Goal: Information Seeking & Learning: Learn about a topic

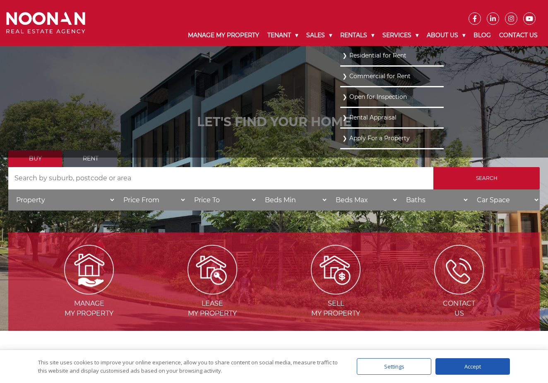
click at [356, 52] on link "Residential for Rent" at bounding box center [391, 55] width 99 height 11
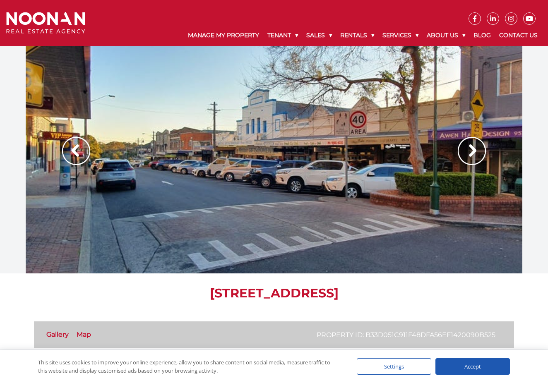
click at [466, 157] on img at bounding box center [472, 151] width 28 height 28
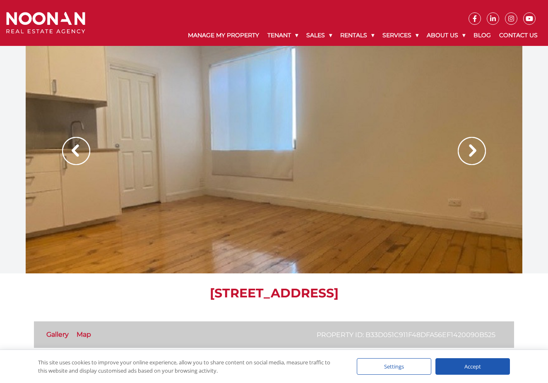
click at [466, 157] on img at bounding box center [472, 151] width 28 height 28
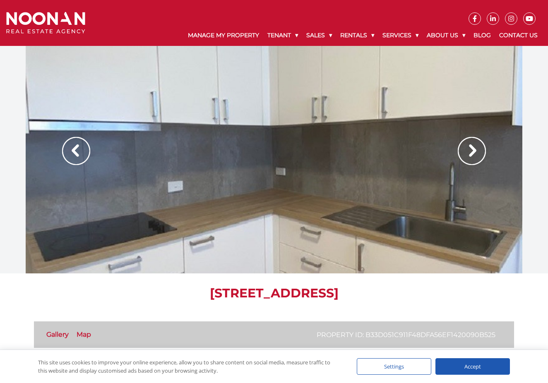
click at [466, 157] on img at bounding box center [472, 151] width 28 height 28
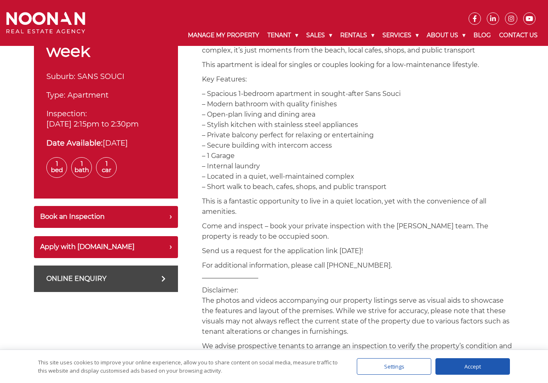
scroll to position [262, 0]
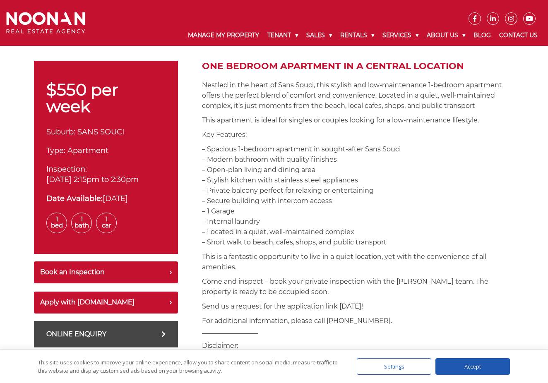
click at [324, 139] on p "Key Features:" at bounding box center [358, 135] width 312 height 10
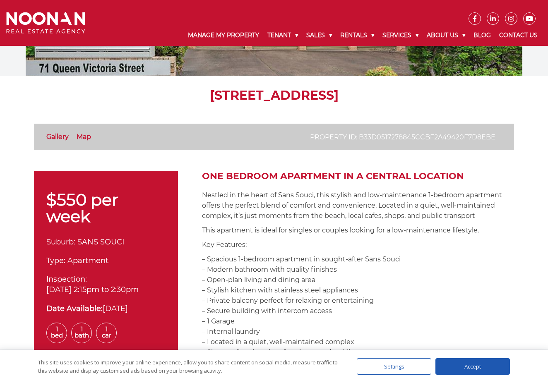
drag, startPoint x: 344, startPoint y: 215, endPoint x: 316, endPoint y: 204, distance: 29.8
click at [338, 215] on p "Nestled in the heart of Sans Souci, this stylish and low-maintenance 1-bedroom …" at bounding box center [358, 205] width 312 height 31
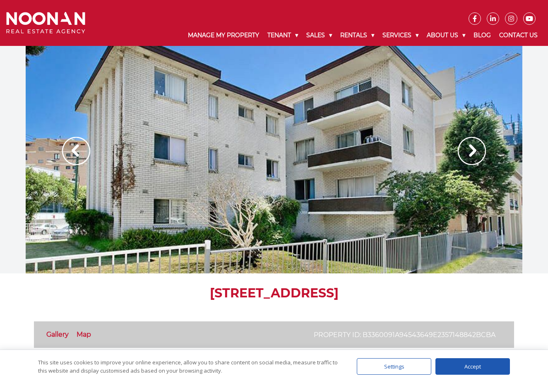
click at [477, 149] on img at bounding box center [472, 151] width 28 height 28
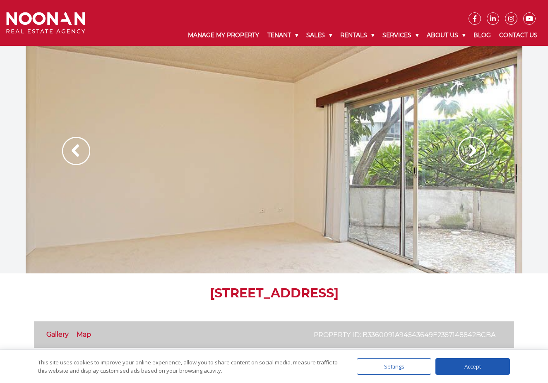
click at [475, 149] on img at bounding box center [472, 151] width 28 height 28
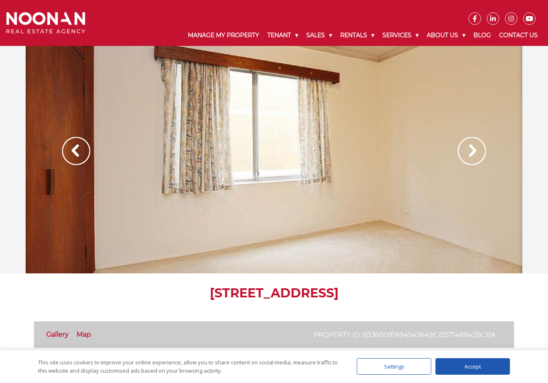
click at [474, 149] on img at bounding box center [472, 151] width 28 height 28
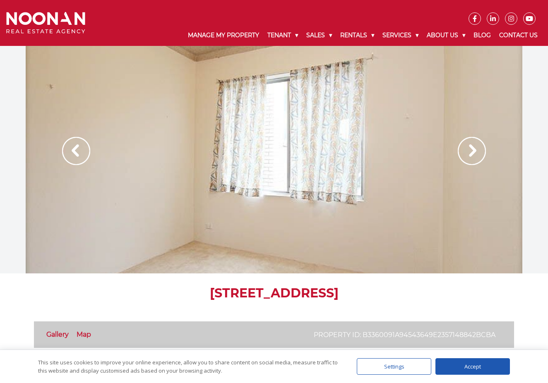
click at [474, 149] on img at bounding box center [472, 151] width 28 height 28
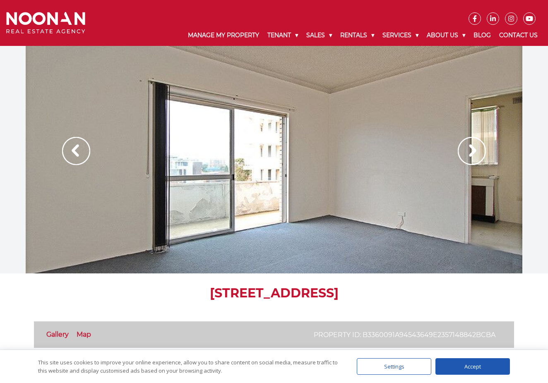
click at [474, 149] on img at bounding box center [472, 151] width 28 height 28
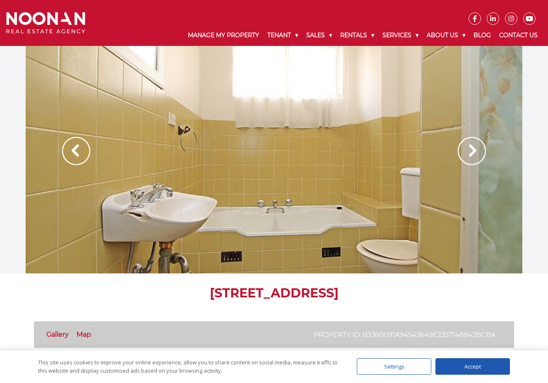
click at [474, 149] on img at bounding box center [472, 151] width 28 height 28
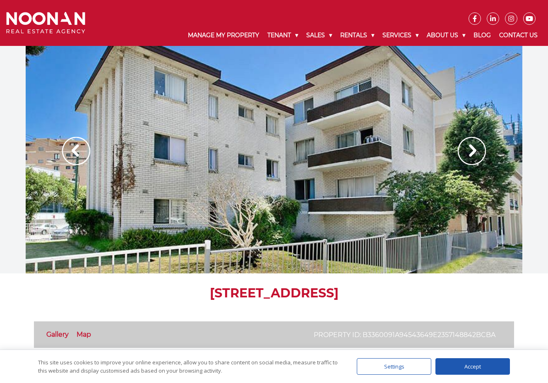
click at [474, 149] on img at bounding box center [472, 151] width 28 height 28
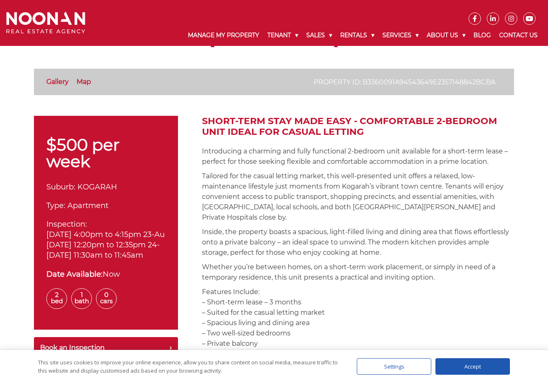
scroll to position [276, 0]
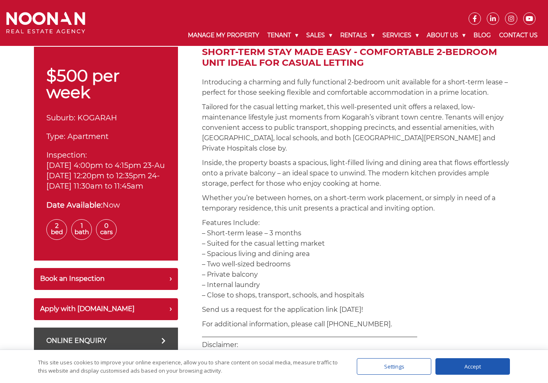
click at [406, 289] on p "Features Include: – Short-term lease – 3 months – Suited for the casual letting…" at bounding box center [358, 259] width 312 height 83
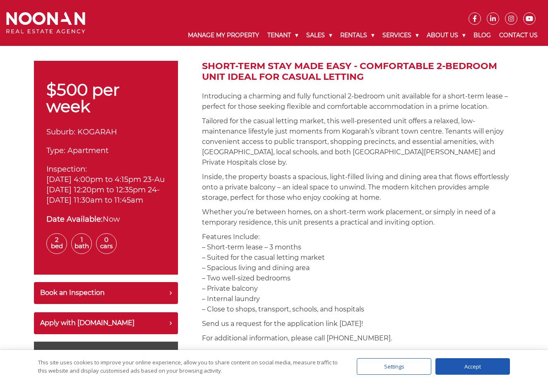
scroll to position [221, 0]
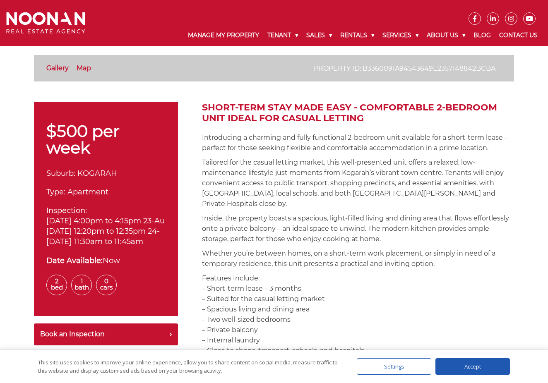
drag, startPoint x: 402, startPoint y: 288, endPoint x: 357, endPoint y: 200, distance: 98.5
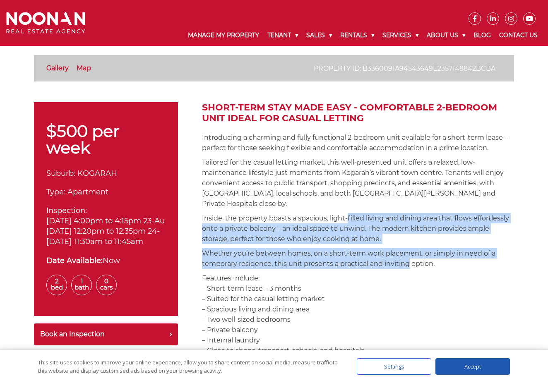
drag, startPoint x: 357, startPoint y: 200, endPoint x: 388, endPoint y: 257, distance: 64.6
click at [388, 257] on p "Whether you’re between homes, on a short-term work placement, or simply in need…" at bounding box center [358, 258] width 312 height 21
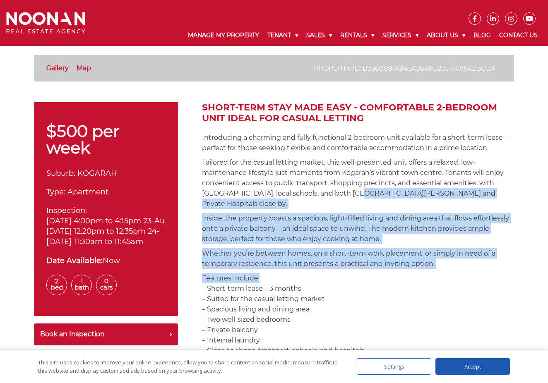
drag, startPoint x: 399, startPoint y: 261, endPoint x: 352, endPoint y: 197, distance: 78.8
click at [352, 197] on p "Tailored for the casual letting market, this well-presented unit offers a relax…" at bounding box center [358, 183] width 312 height 52
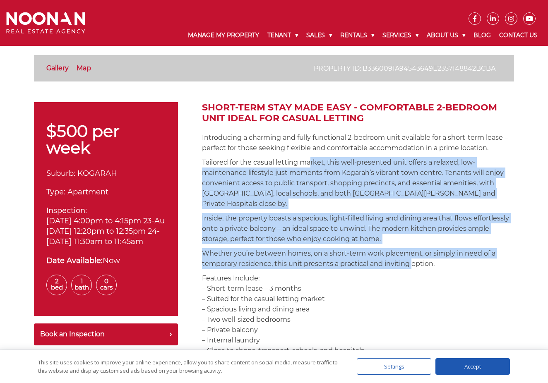
drag, startPoint x: 312, startPoint y: 164, endPoint x: 416, endPoint y: 259, distance: 140.4
drag, startPoint x: 415, startPoint y: 260, endPoint x: 380, endPoint y: 166, distance: 99.8
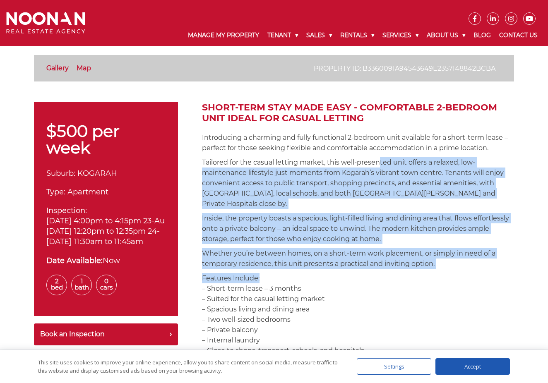
click at [380, 166] on p "Tailored for the casual letting market, this well-presented unit offers a relax…" at bounding box center [358, 183] width 312 height 52
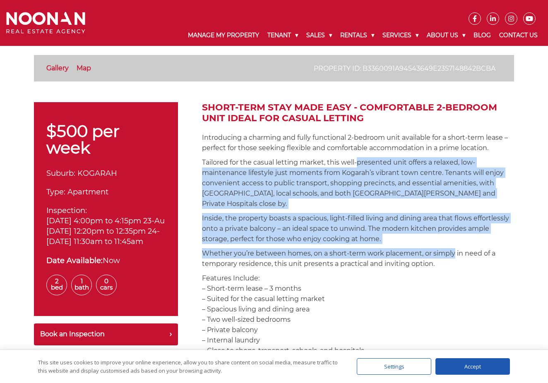
drag, startPoint x: 380, startPoint y: 166, endPoint x: 431, endPoint y: 247, distance: 95.3
click at [431, 248] on p "Whether you’re between homes, on a short-term work placement, or simply in need…" at bounding box center [358, 258] width 312 height 21
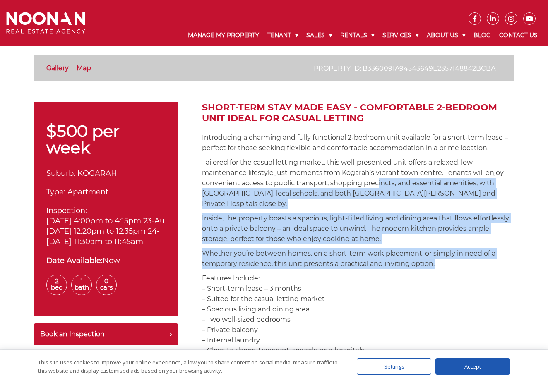
drag, startPoint x: 441, startPoint y: 256, endPoint x: 378, endPoint y: 178, distance: 99.8
click at [378, 178] on p "Tailored for the casual letting market, this well-presented unit offers a relax…" at bounding box center [358, 183] width 312 height 52
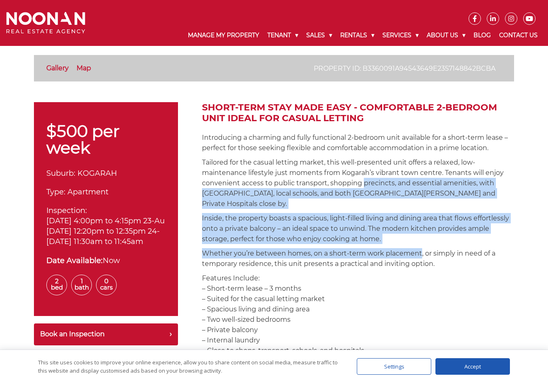
drag, startPoint x: 378, startPoint y: 178, endPoint x: 420, endPoint y: 247, distance: 80.1
click at [420, 248] on p "Whether you’re between homes, on a short-term work placement, or simply in need…" at bounding box center [358, 258] width 312 height 21
drag, startPoint x: 417, startPoint y: 244, endPoint x: 357, endPoint y: 158, distance: 104.6
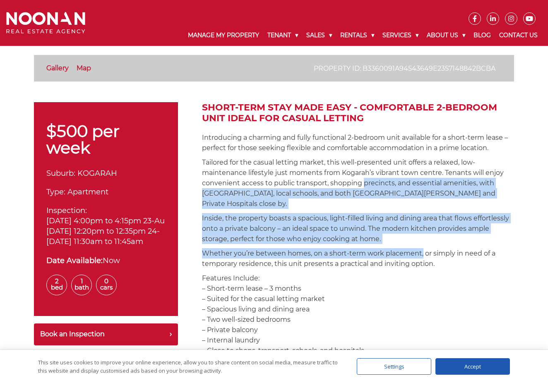
click at [357, 158] on p "Tailored for the casual letting market, this well-presented unit offers a relax…" at bounding box center [358, 183] width 312 height 52
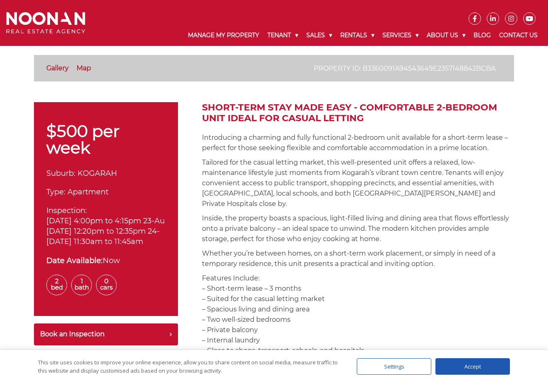
scroll to position [290, 0]
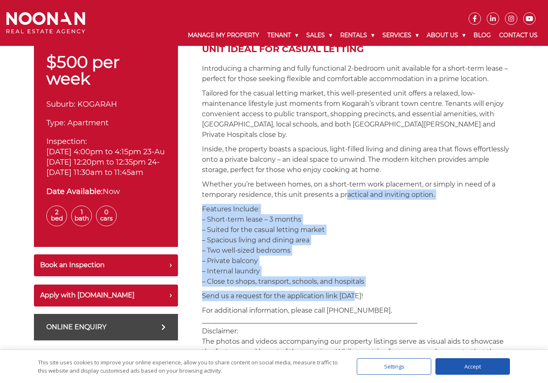
drag, startPoint x: 347, startPoint y: 188, endPoint x: 356, endPoint y: 286, distance: 98.2
click at [356, 291] on p "Send us a request for the application link today!" at bounding box center [358, 296] width 312 height 10
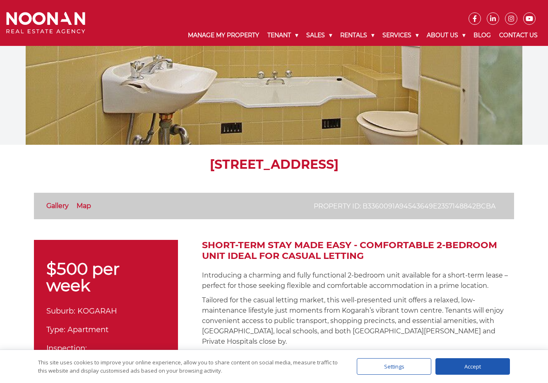
scroll to position [0, 0]
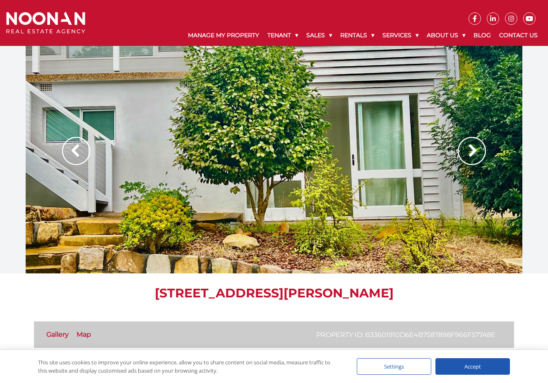
click at [472, 148] on img at bounding box center [472, 151] width 28 height 28
click at [477, 157] on img at bounding box center [472, 151] width 28 height 28
click at [471, 145] on img at bounding box center [472, 151] width 28 height 28
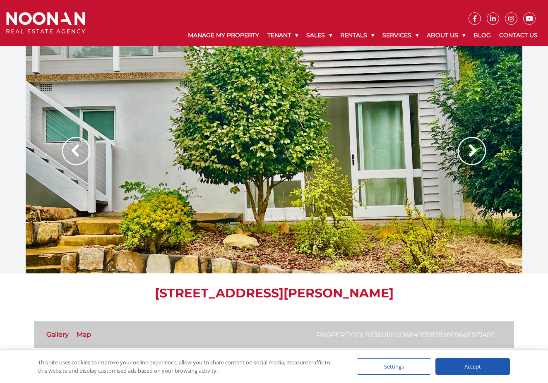
click at [467, 144] on img at bounding box center [472, 151] width 28 height 28
click at [230, 180] on div at bounding box center [274, 160] width 497 height 228
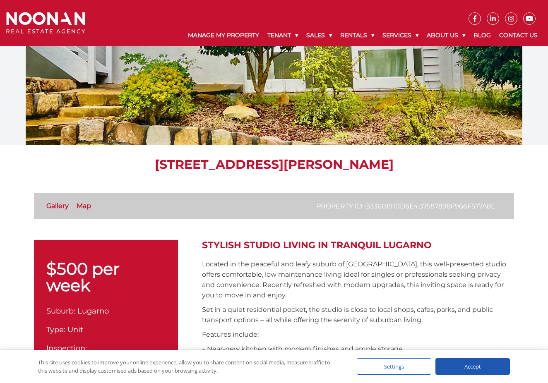
scroll to position [179, 0]
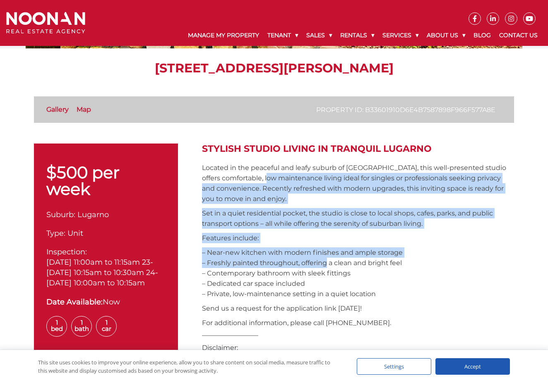
drag, startPoint x: 286, startPoint y: 180, endPoint x: 326, endPoint y: 263, distance: 92.0
click at [326, 263] on p "– Near-new kitchen with modern finishes and ample storage – Freshly painted thr…" at bounding box center [358, 274] width 312 height 52
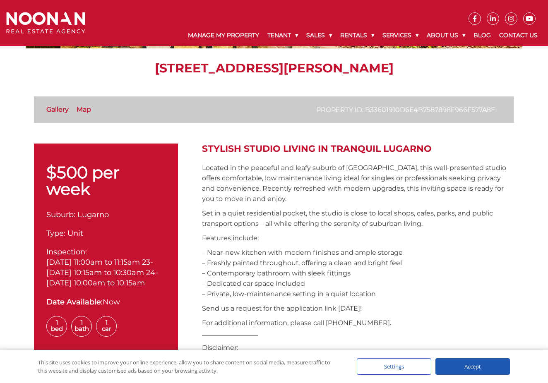
click at [382, 267] on p "– Near-new kitchen with modern finishes and ample storage – Freshly painted thr…" at bounding box center [358, 274] width 312 height 52
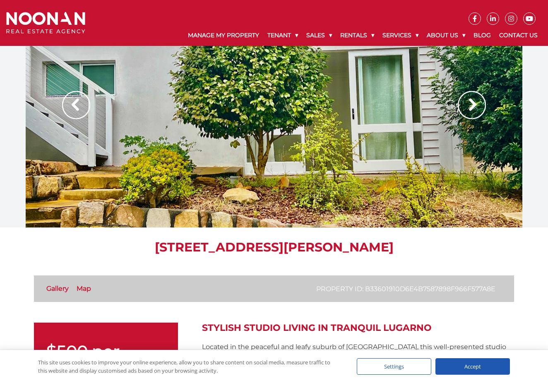
scroll to position [111, 0]
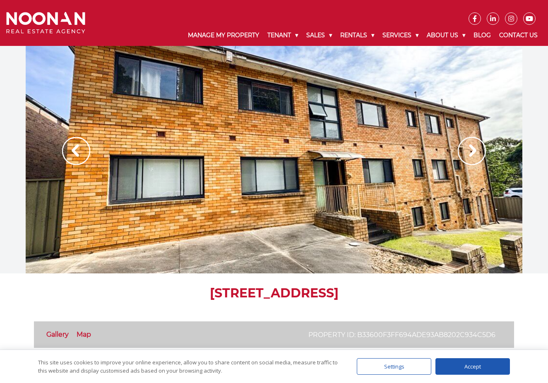
click at [482, 149] on img at bounding box center [472, 151] width 28 height 28
click at [480, 149] on img at bounding box center [472, 151] width 28 height 28
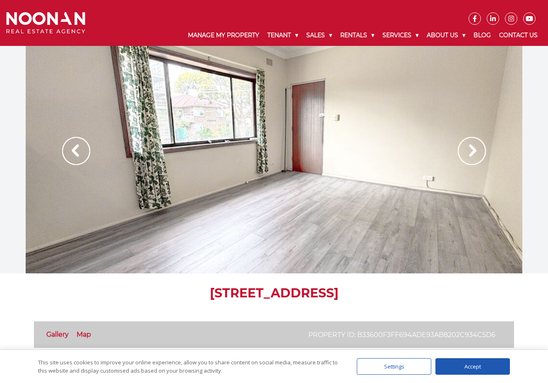
click at [480, 150] on img at bounding box center [472, 151] width 28 height 28
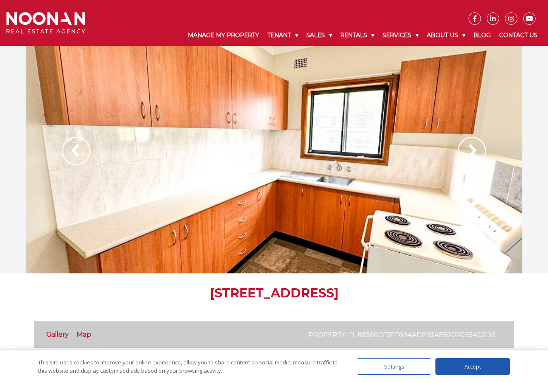
click at [476, 147] on img at bounding box center [472, 151] width 28 height 28
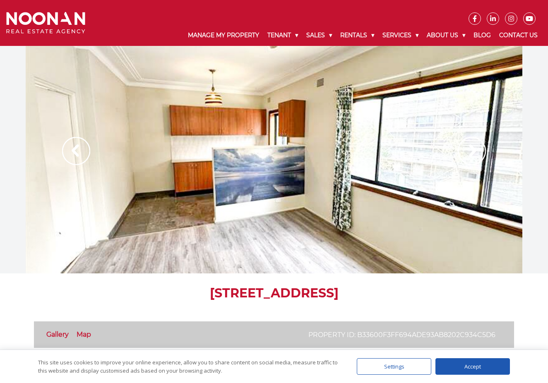
click at [472, 147] on img at bounding box center [472, 151] width 28 height 28
click at [471, 150] on img at bounding box center [472, 151] width 28 height 28
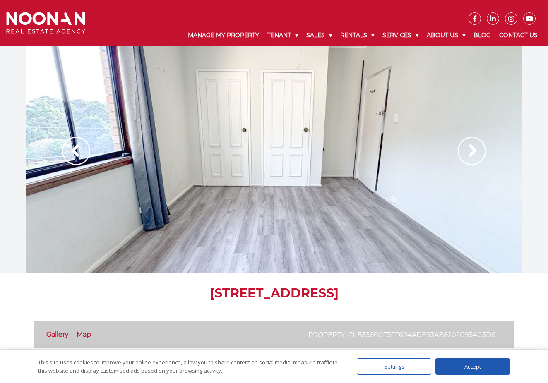
click at [471, 150] on img at bounding box center [472, 151] width 28 height 28
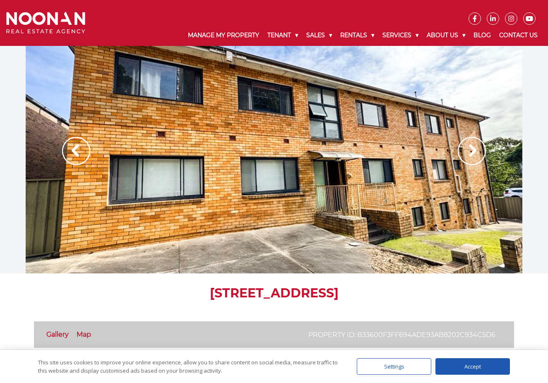
click at [471, 150] on img at bounding box center [472, 151] width 28 height 28
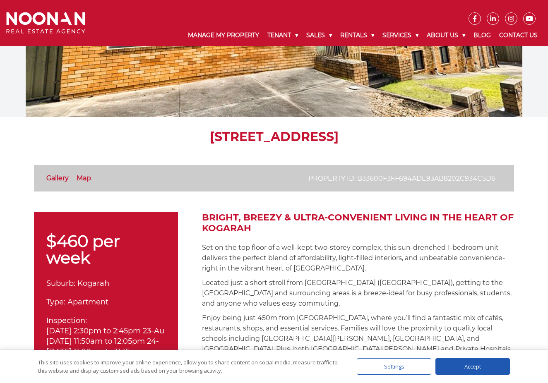
scroll to position [207, 0]
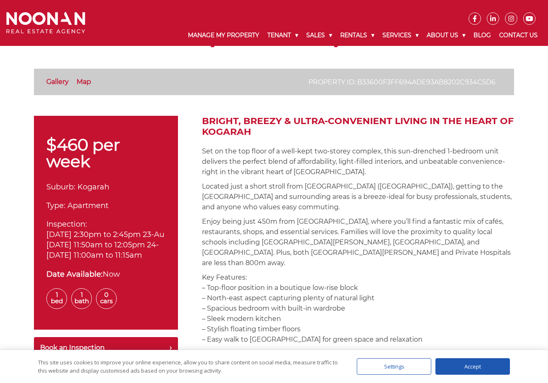
click at [282, 218] on p "Enjoy being just 450m from Kogarah Town Centre, where you’ll find a fantastic m…" at bounding box center [358, 243] width 312 height 52
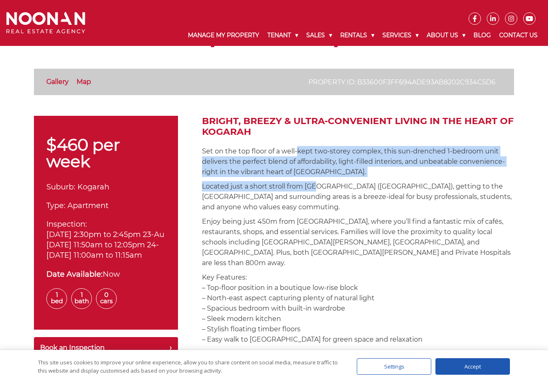
drag, startPoint x: 311, startPoint y: 165, endPoint x: 323, endPoint y: 194, distance: 31.0
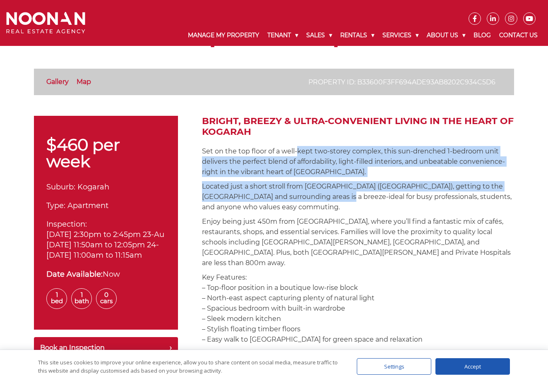
click at [323, 194] on p "Located just a short stroll from Kogarah Station (Illawarra Line), getting to t…" at bounding box center [358, 196] width 312 height 31
drag, startPoint x: 312, startPoint y: 182, endPoint x: 294, endPoint y: 152, distance: 34.4
click at [294, 152] on p "Set on the top floor of a well-kept two-storey complex, this sun-drenched 1-bed…" at bounding box center [358, 161] width 312 height 31
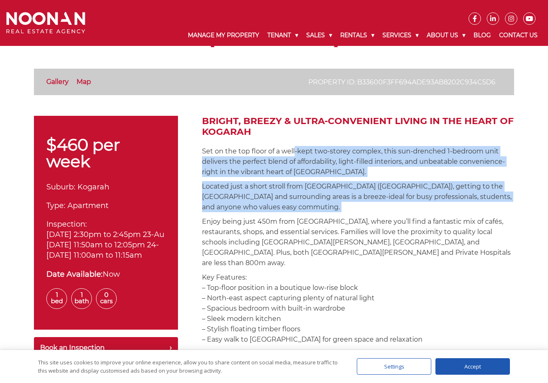
drag, startPoint x: 294, startPoint y: 152, endPoint x: 325, endPoint y: 204, distance: 60.4
click at [325, 204] on p "Located just a short stroll from Kogarah Station (Illawarra Line), getting to t…" at bounding box center [358, 196] width 312 height 31
drag, startPoint x: 325, startPoint y: 204, endPoint x: 282, endPoint y: 147, distance: 71.0
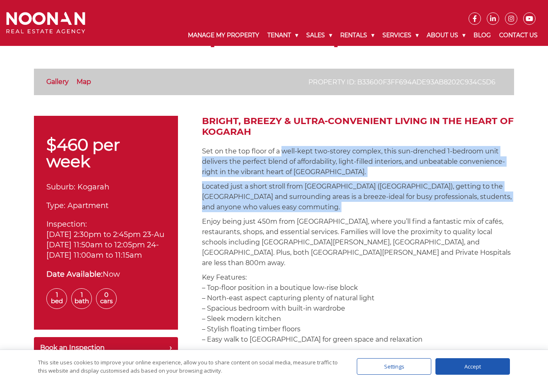
click at [282, 147] on p "Set on the top floor of a well-kept two-storey complex, this sun-drenched 1-bed…" at bounding box center [358, 161] width 312 height 31
drag, startPoint x: 297, startPoint y: 162, endPoint x: 320, endPoint y: 219, distance: 61.3
click at [320, 219] on p "Enjoy being just 450m from Kogarah Town Centre, where you’ll find a fantastic m…" at bounding box center [358, 243] width 312 height 52
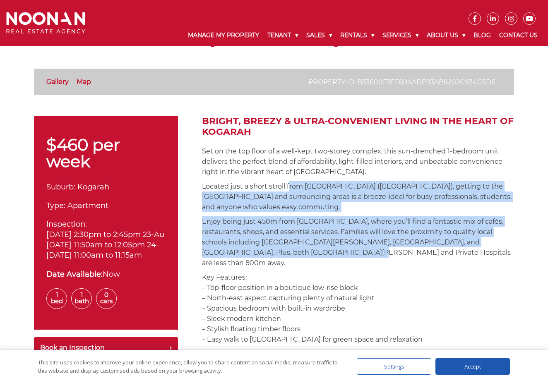
drag, startPoint x: 308, startPoint y: 222, endPoint x: 289, endPoint y: 177, distance: 49.5
click at [289, 177] on p "Set on the top floor of a well-kept two-storey complex, this sun-drenched 1-bed…" at bounding box center [358, 161] width 312 height 31
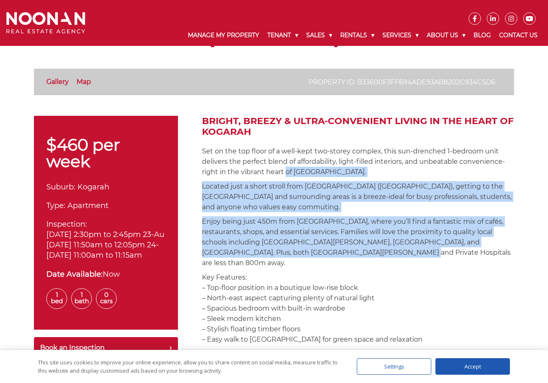
drag, startPoint x: 289, startPoint y: 177, endPoint x: 344, endPoint y: 257, distance: 97.0
click at [344, 257] on p "Enjoy being just 450m from Kogarah Town Centre, where you’ll find a fantastic m…" at bounding box center [358, 243] width 312 height 52
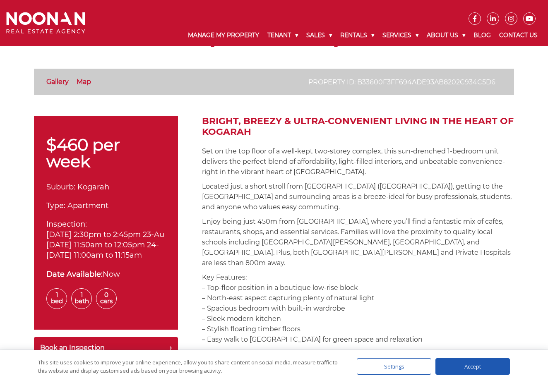
scroll to position [235, 0]
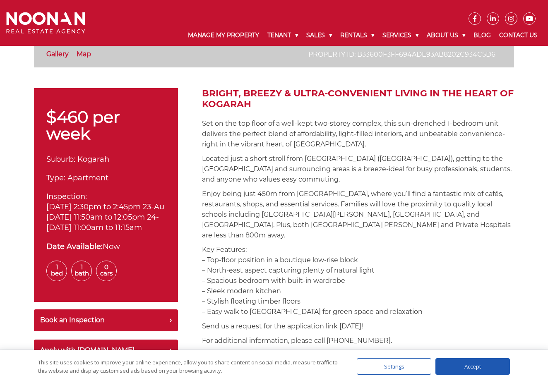
click at [462, 245] on p "Key Features: – Top-floor position in a boutique low-rise block – North-east as…" at bounding box center [358, 281] width 312 height 72
click at [366, 194] on p "Enjoy being just 450m from Kogarah Town Centre, where you’ll find a fantastic m…" at bounding box center [358, 215] width 312 height 52
